Goal: Information Seeking & Learning: Learn about a topic

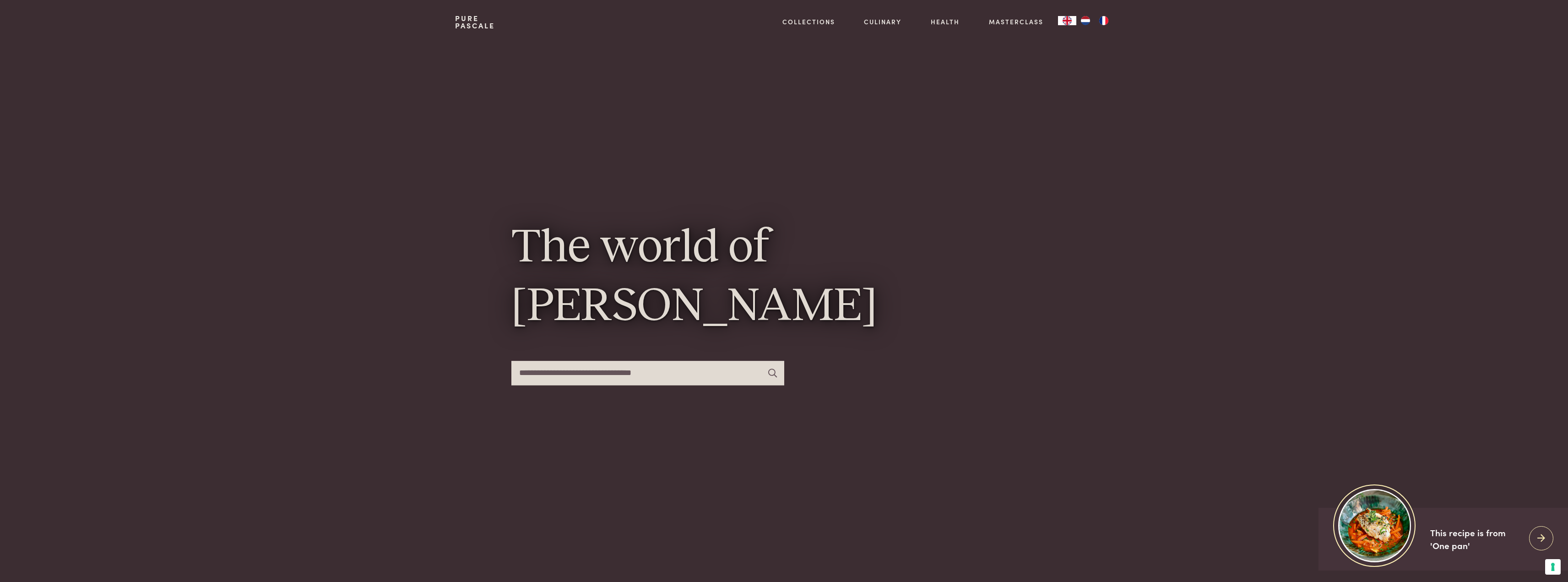
click at [1081, 19] on img "NL" at bounding box center [1085, 20] width 11 height 9
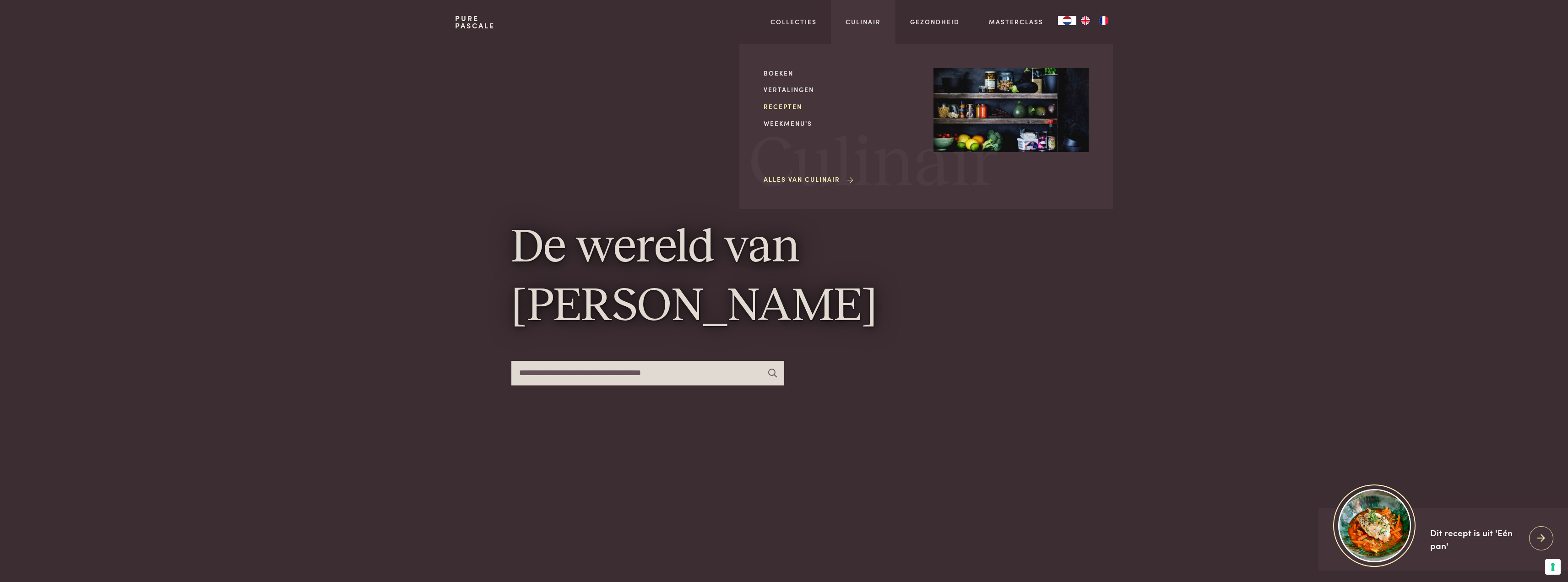
click at [794, 106] on link "Recepten" at bounding box center [841, 107] width 155 height 10
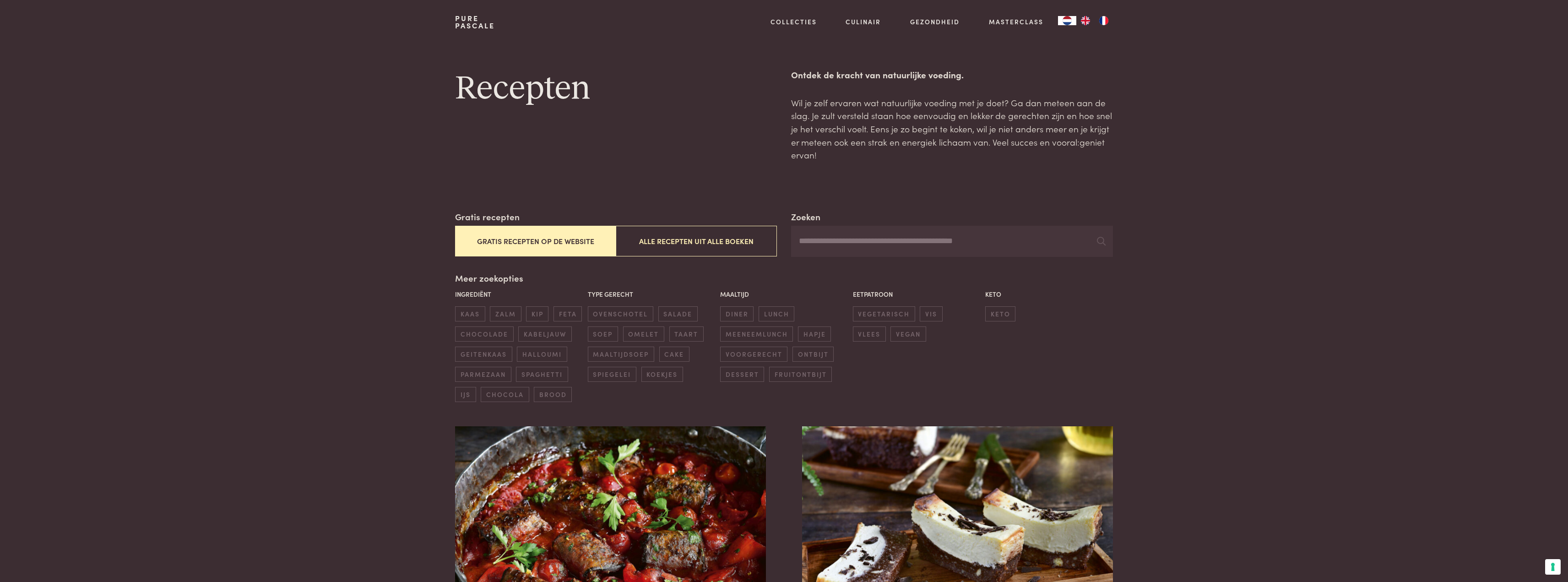
click at [507, 240] on button "Gratis recepten op de website" at bounding box center [536, 241] width 161 height 30
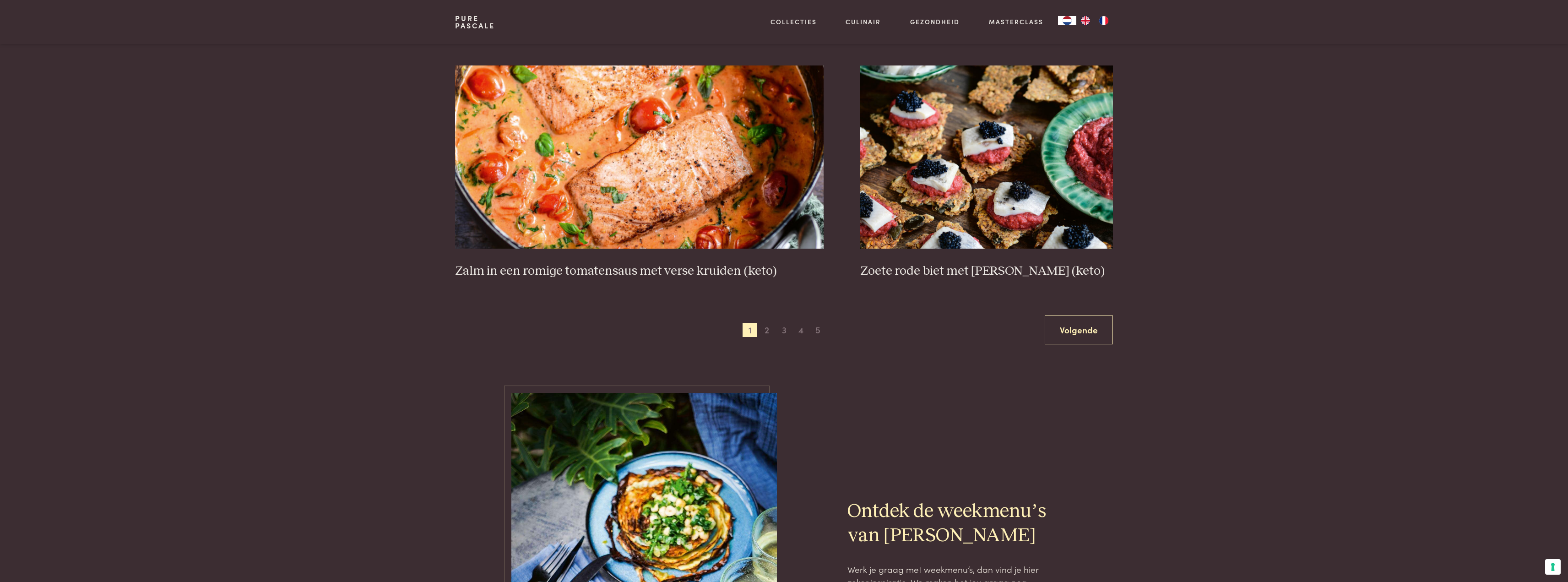
scroll to position [1630, 0]
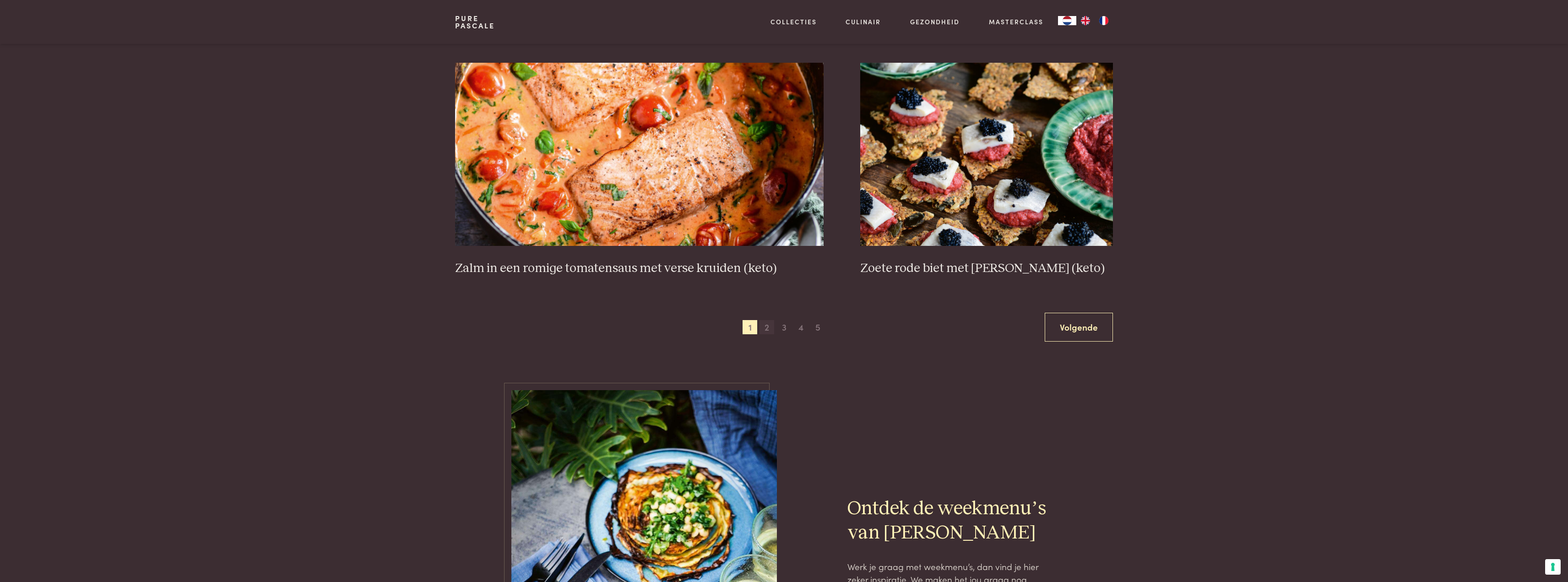
click at [767, 329] on span "2" at bounding box center [767, 328] width 15 height 15
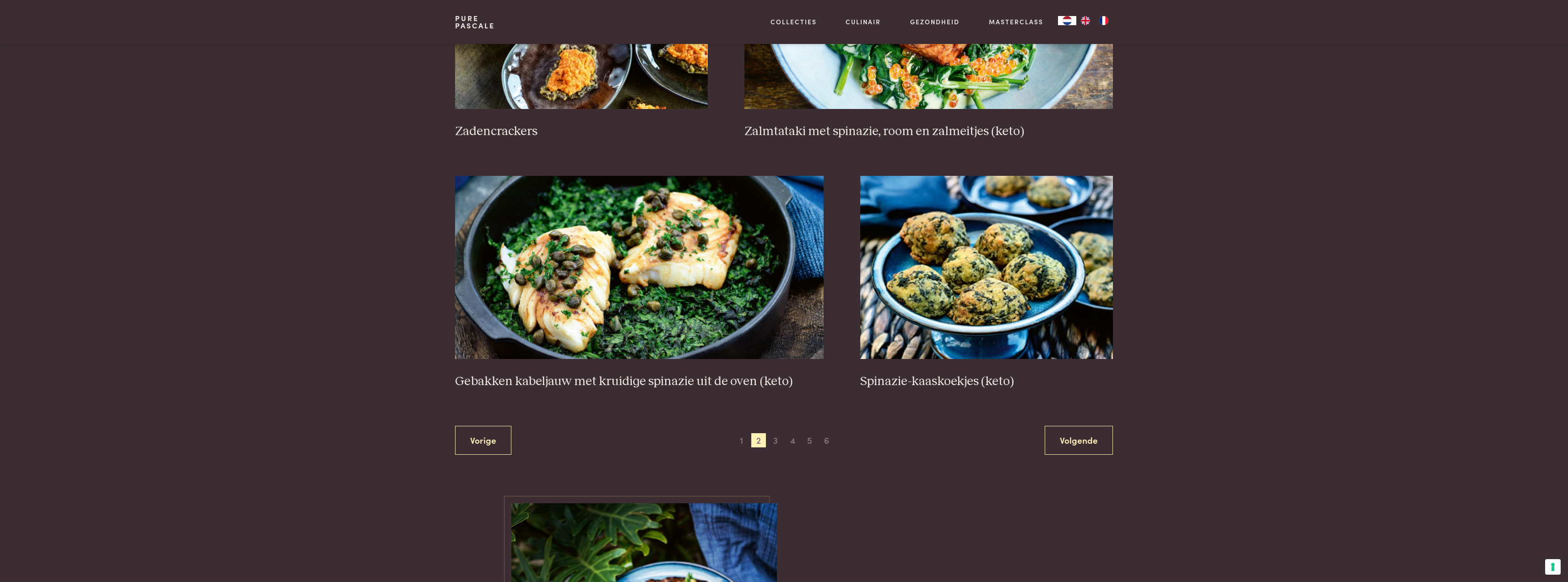
scroll to position [1630, 0]
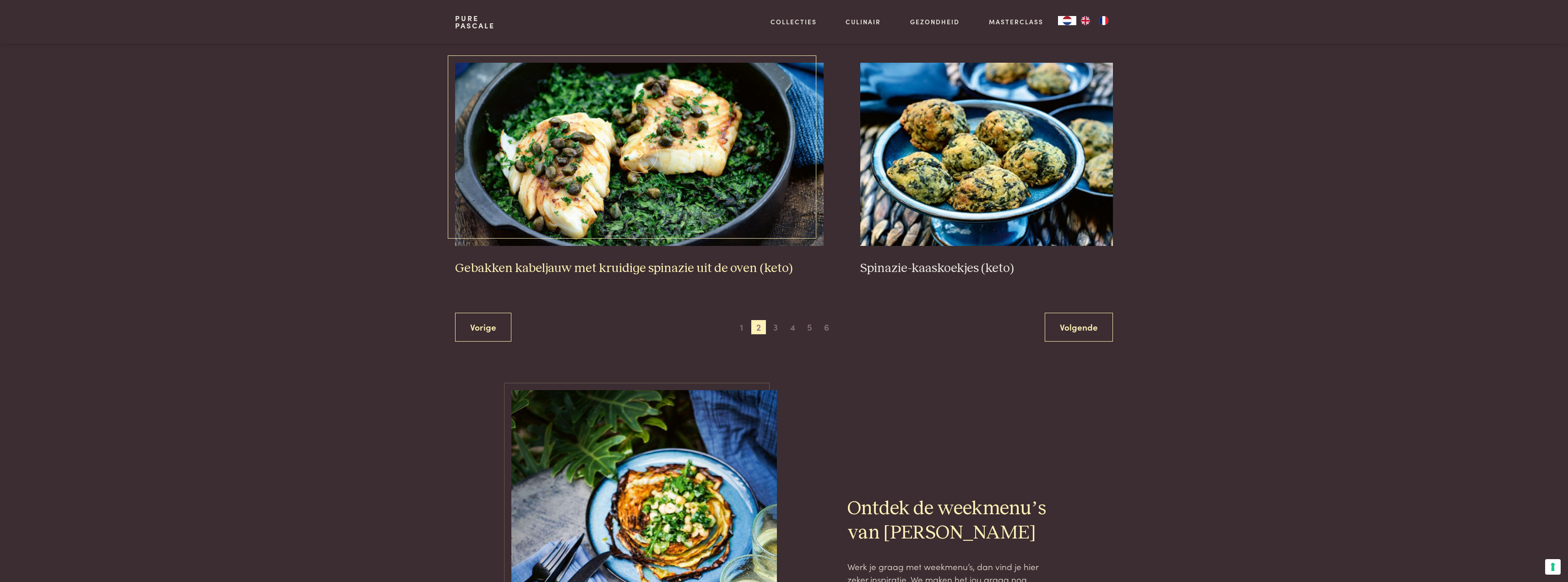
click at [663, 259] on link "Gebakken kabeljauw met kruidige spinazie uit de oven (keto)" at bounding box center [639, 169] width 368 height 213
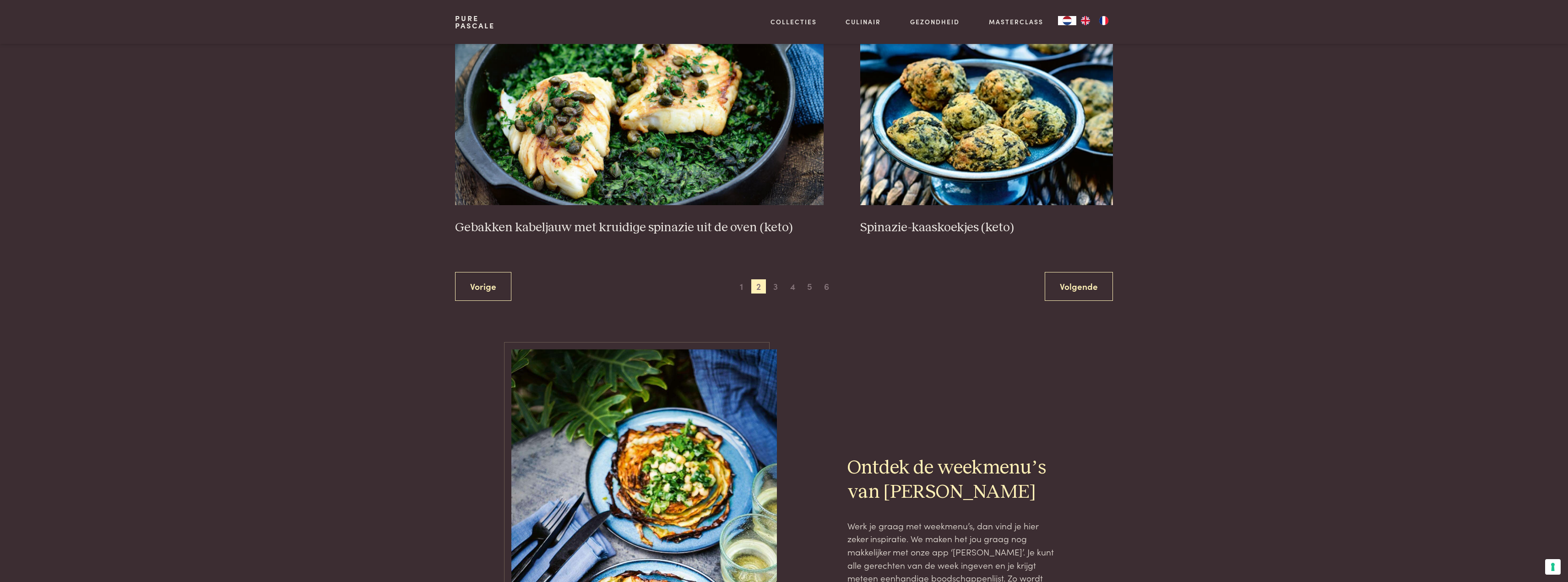
scroll to position [1721, 0]
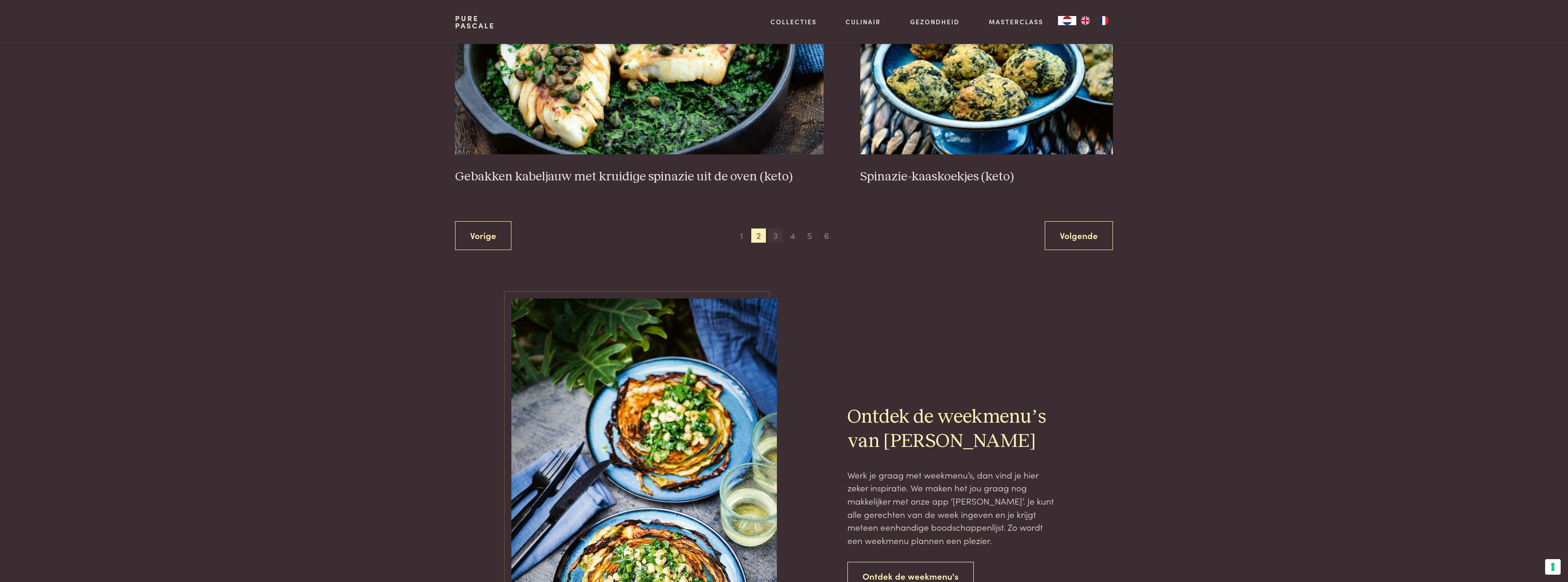
click at [780, 231] on span "3" at bounding box center [775, 236] width 15 height 15
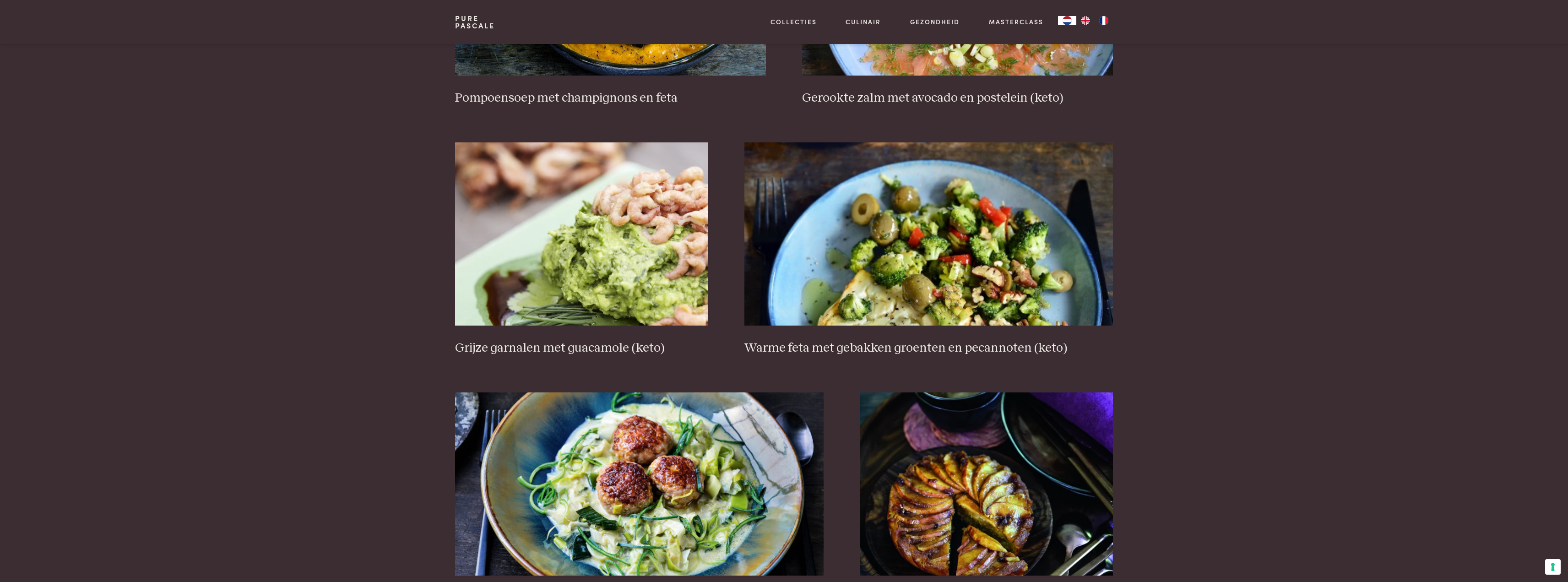
scroll to position [1492, 0]
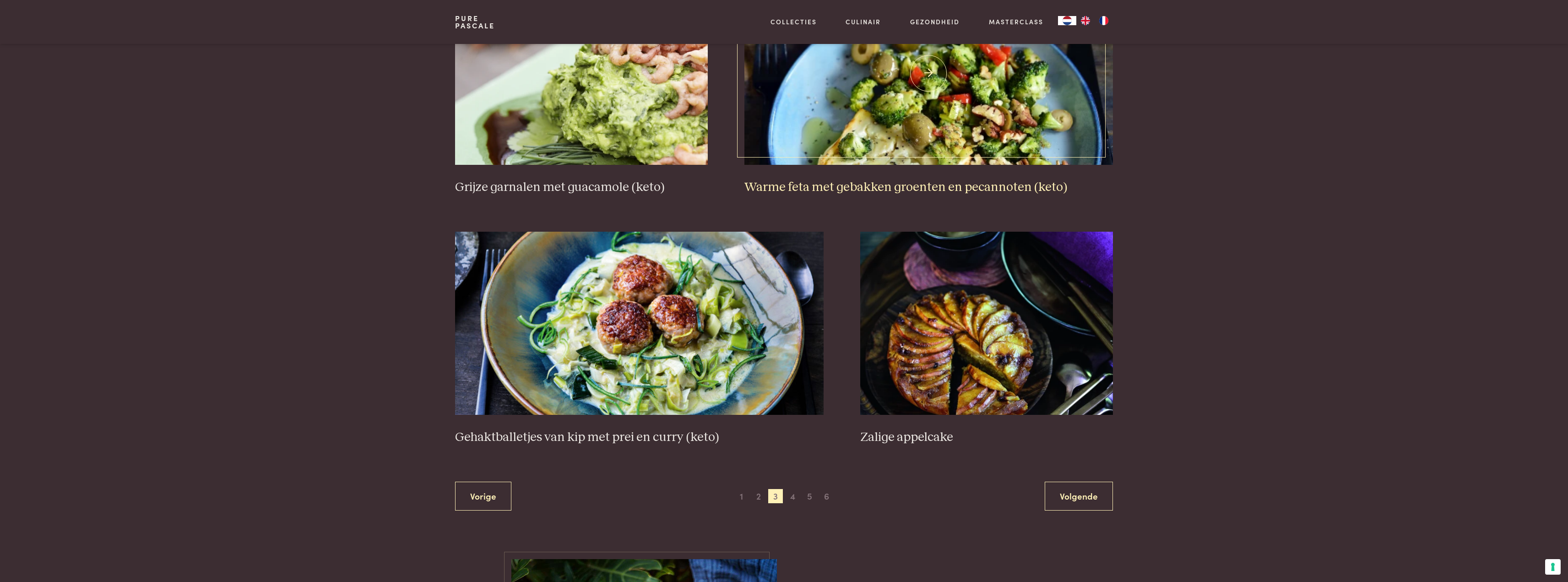
click at [877, 133] on img at bounding box center [928, 73] width 368 height 183
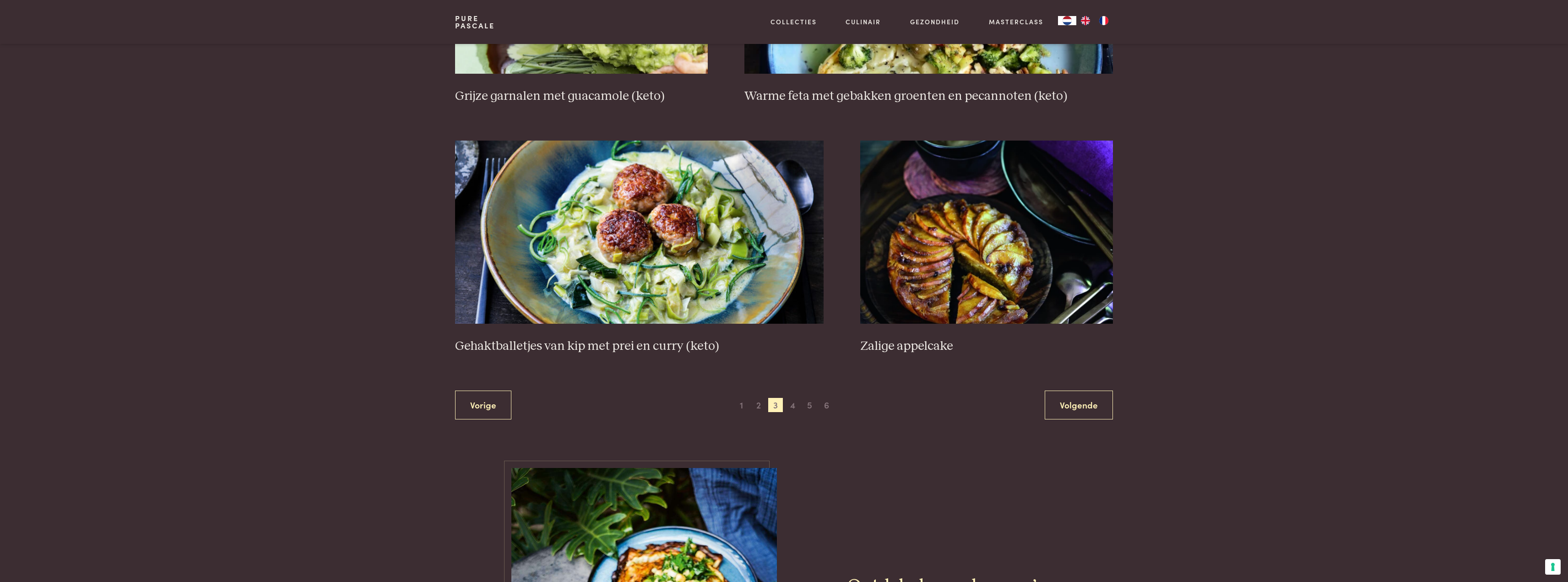
scroll to position [1584, 0]
click at [794, 408] on span "4" at bounding box center [793, 405] width 15 height 15
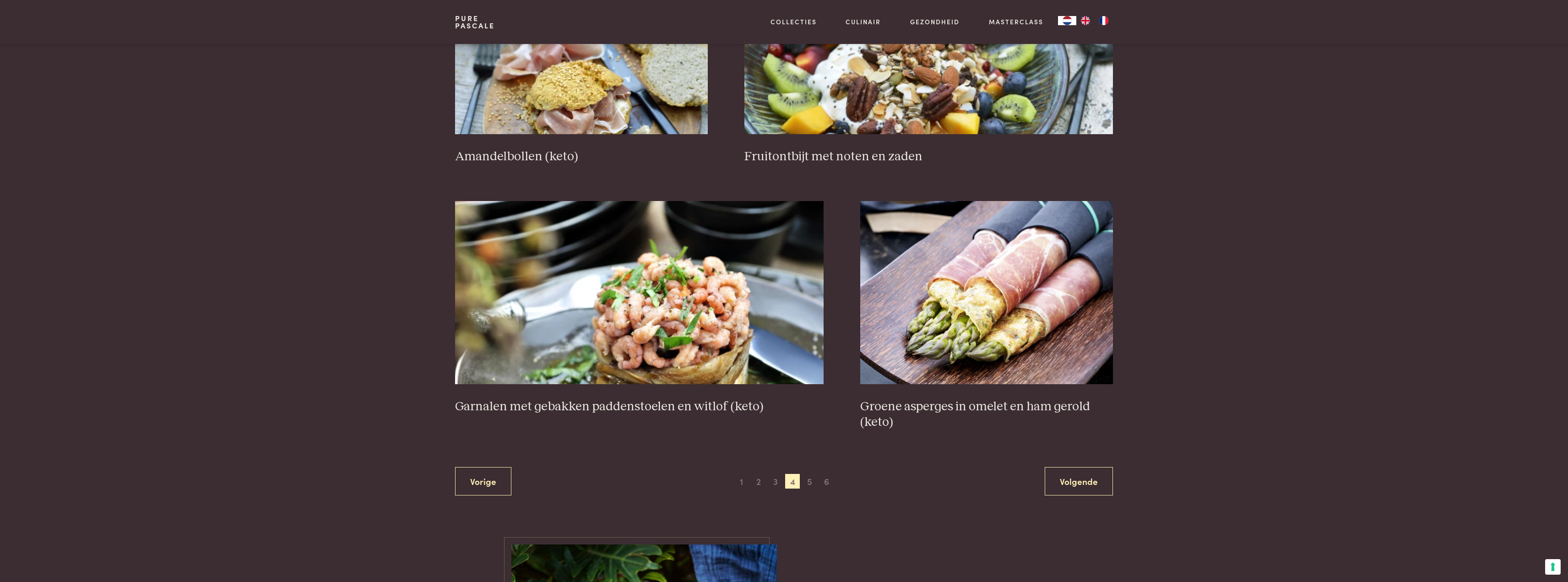
scroll to position [1492, 0]
click at [811, 482] on span "5" at bounding box center [810, 480] width 15 height 15
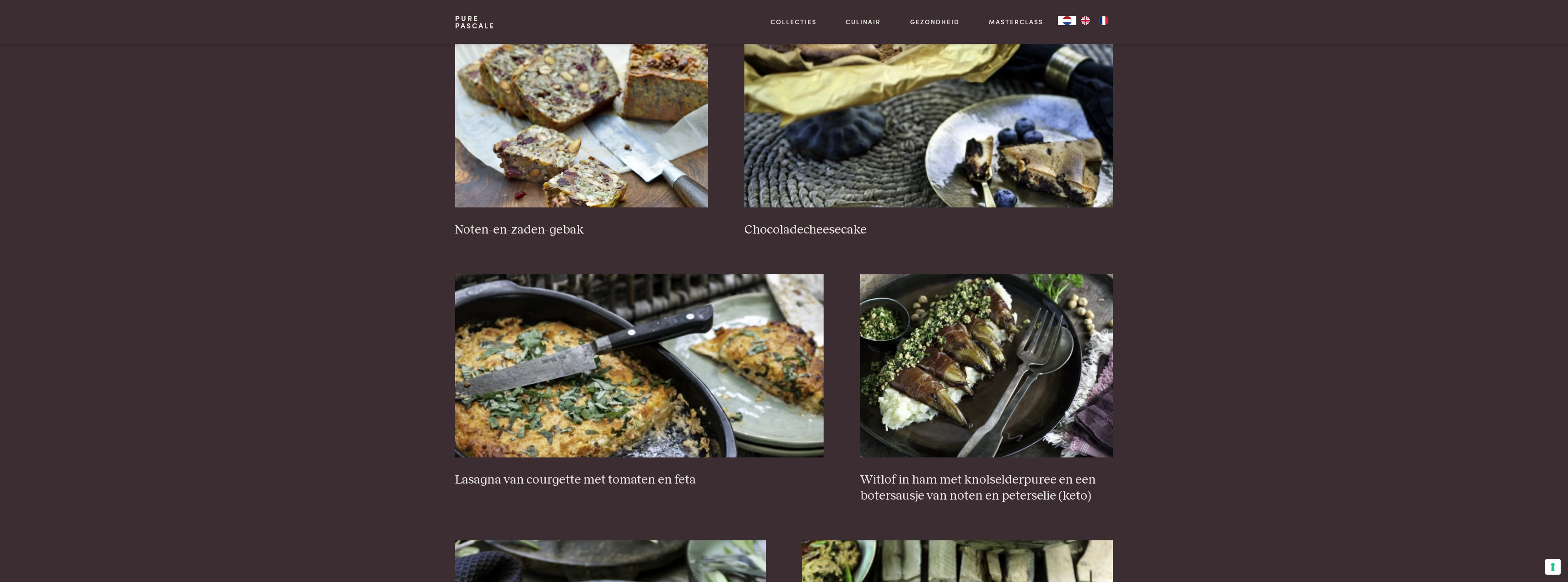
scroll to position [668, 0]
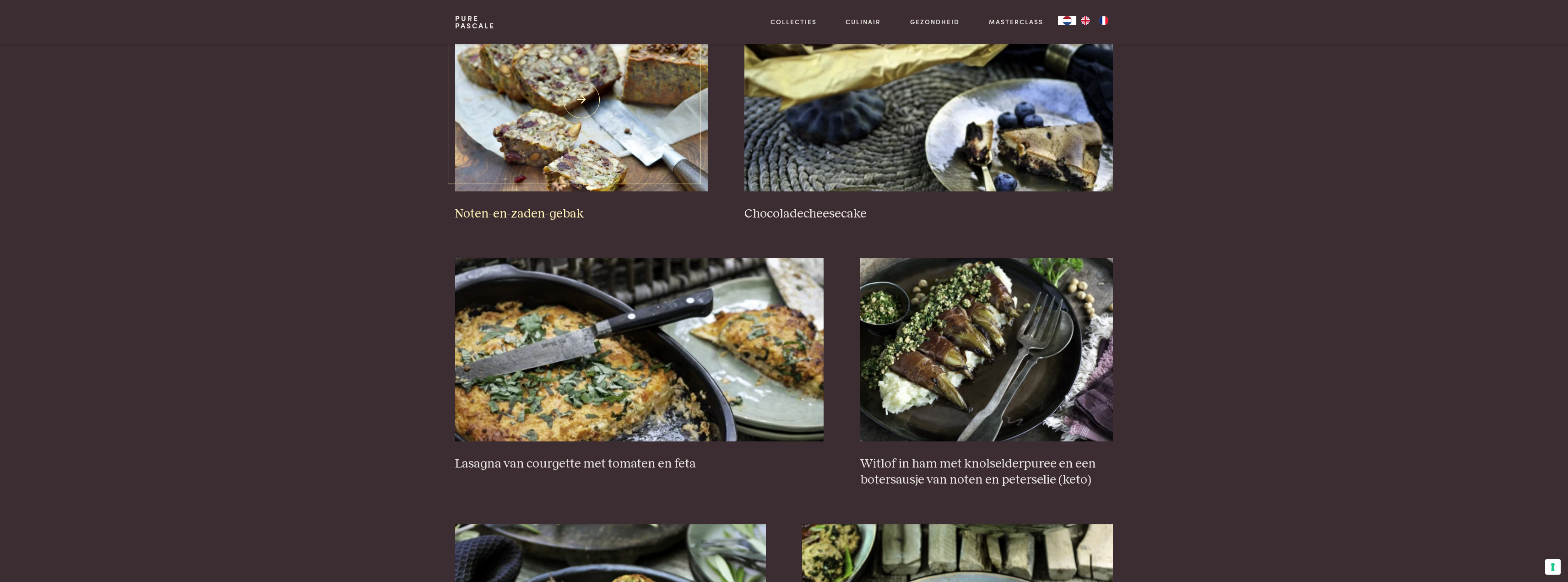
click at [536, 112] on img at bounding box center [581, 100] width 253 height 183
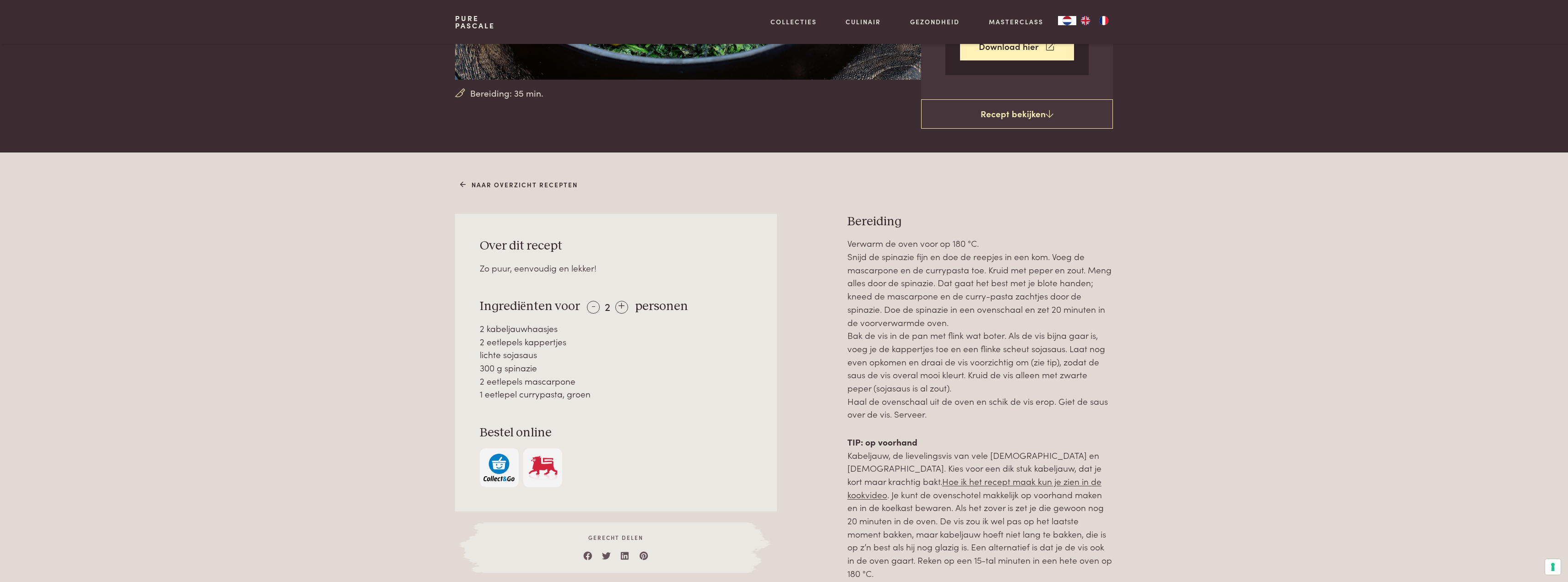
scroll to position [275, 0]
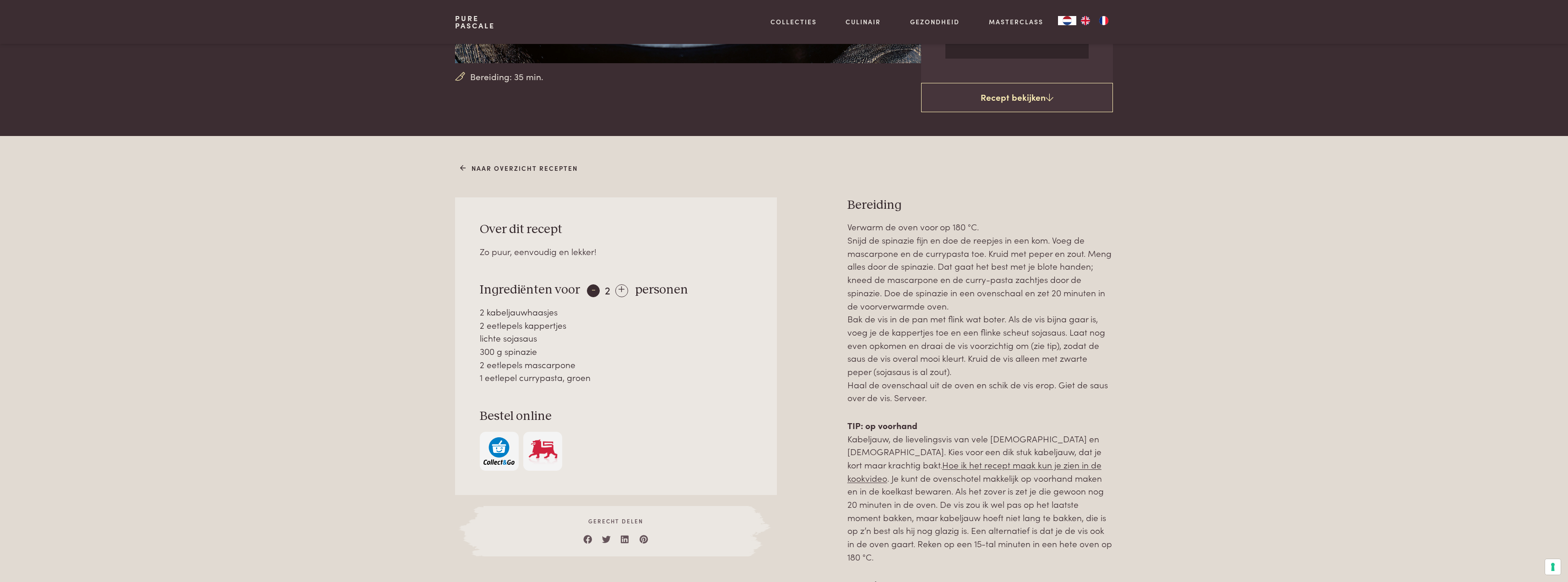
click at [589, 287] on div "-" at bounding box center [593, 290] width 13 height 13
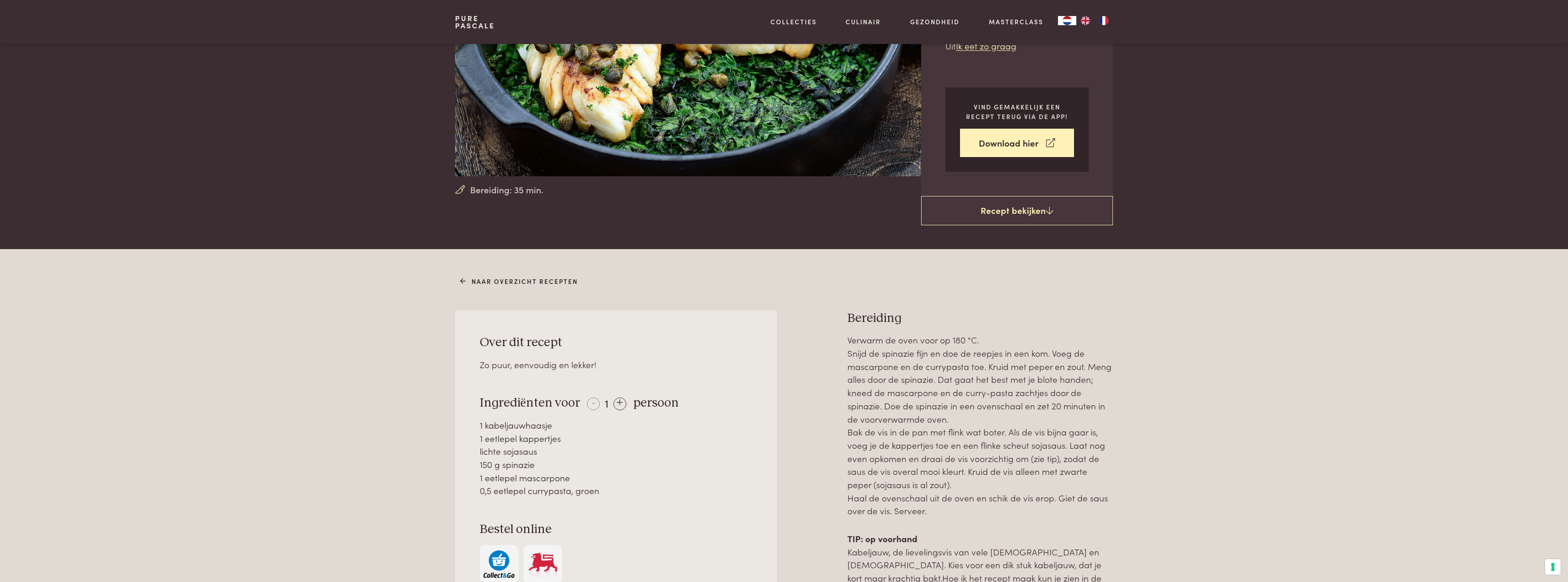
scroll to position [91, 0]
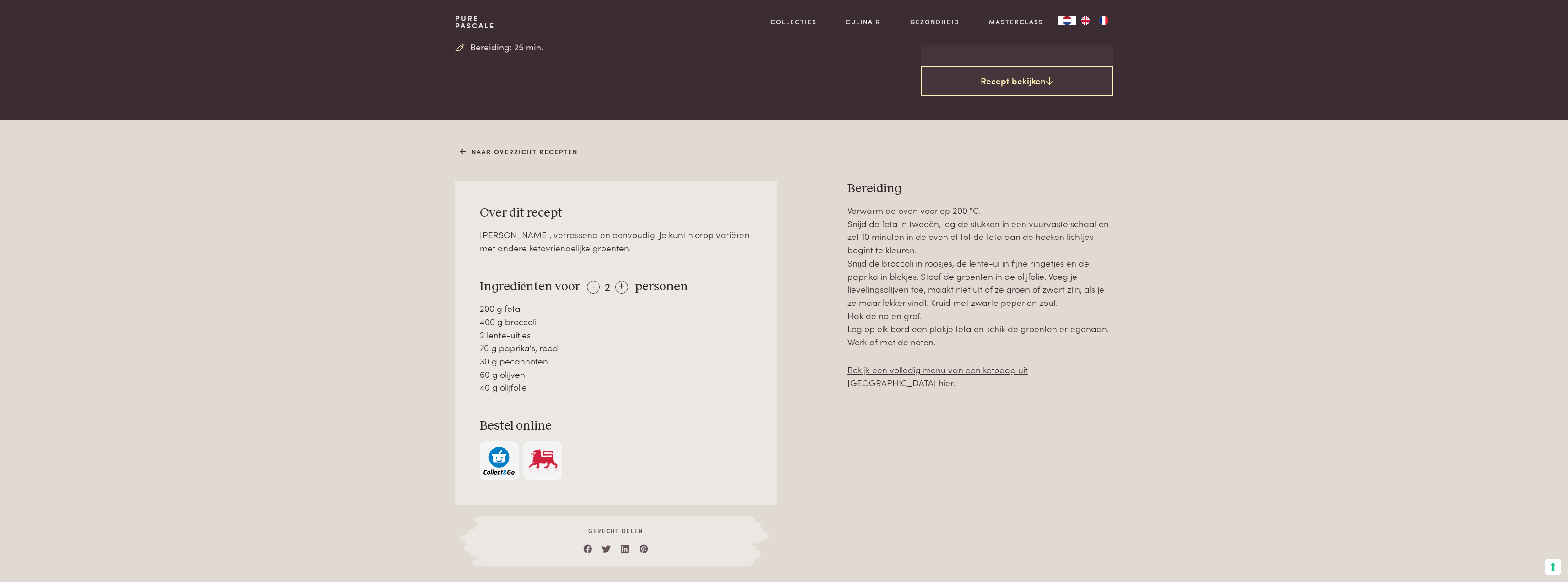
scroll to position [320, 0]
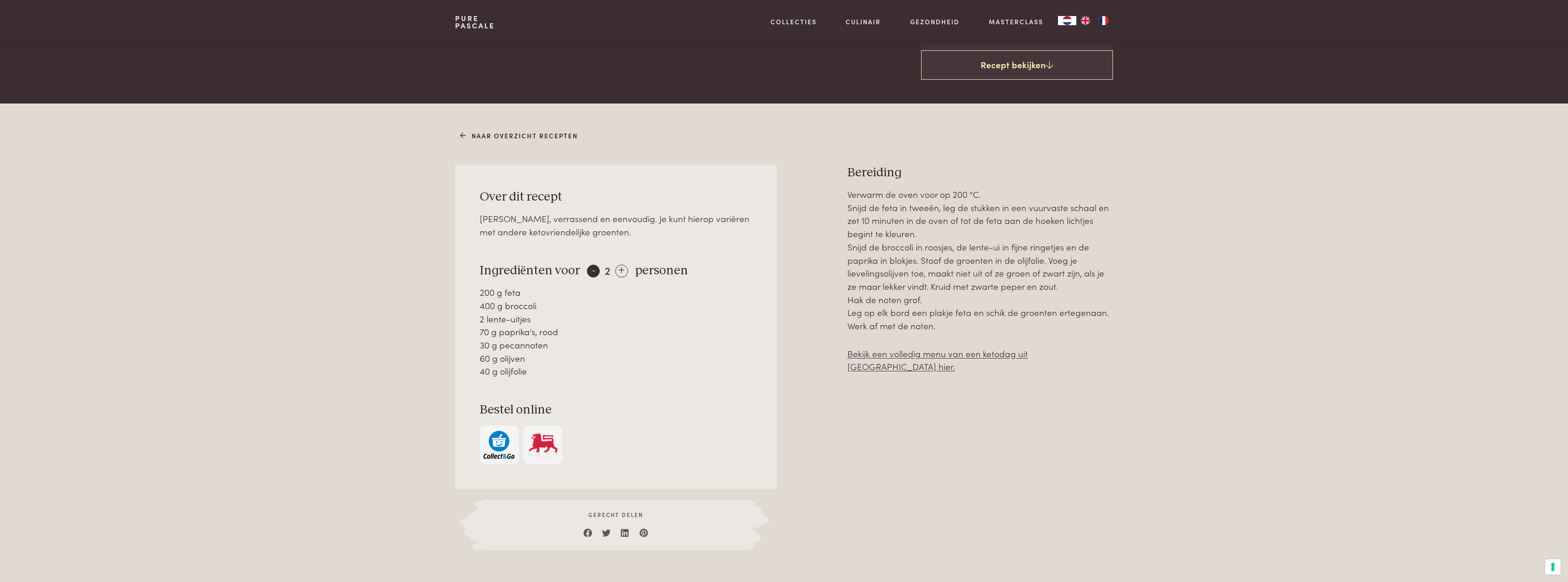
click at [589, 276] on div "-" at bounding box center [593, 271] width 13 height 13
click at [618, 270] on div "+" at bounding box center [620, 271] width 13 height 13
click at [591, 269] on div "-" at bounding box center [593, 271] width 13 height 13
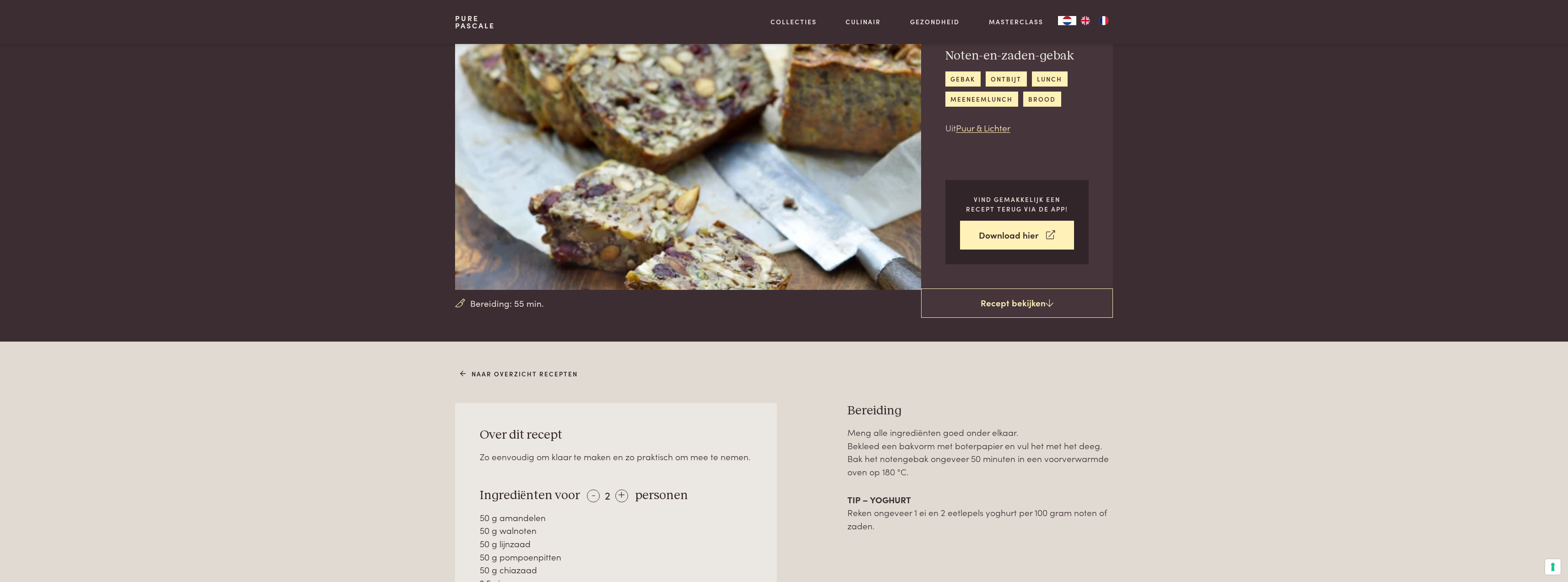
scroll to position [46, 0]
